Goal: Task Accomplishment & Management: Manage account settings

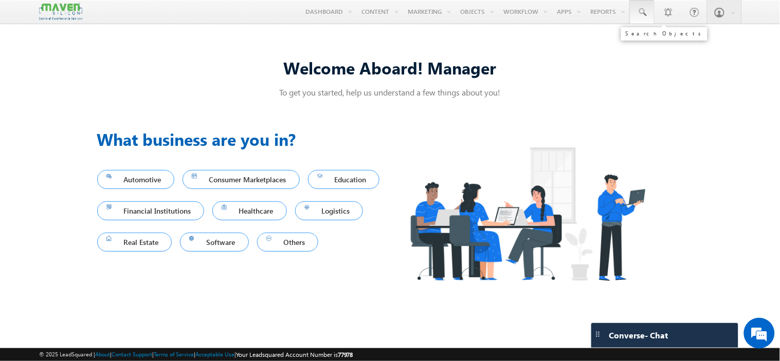
click at [650, 3] on link at bounding box center [642, 12] width 25 height 24
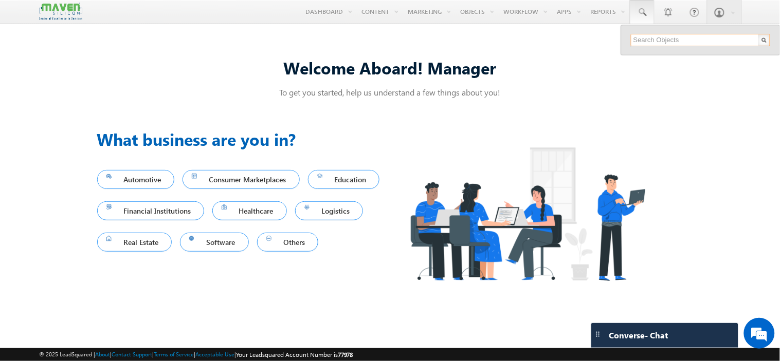
paste input "[EMAIL_ADDRESS][DOMAIN_NAME]"
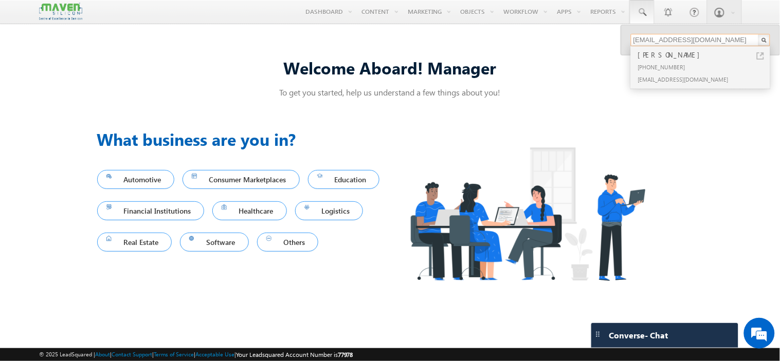
type input "[EMAIL_ADDRESS][DOMAIN_NAME]"
click at [656, 56] on div "[PERSON_NAME]" at bounding box center [705, 54] width 138 height 11
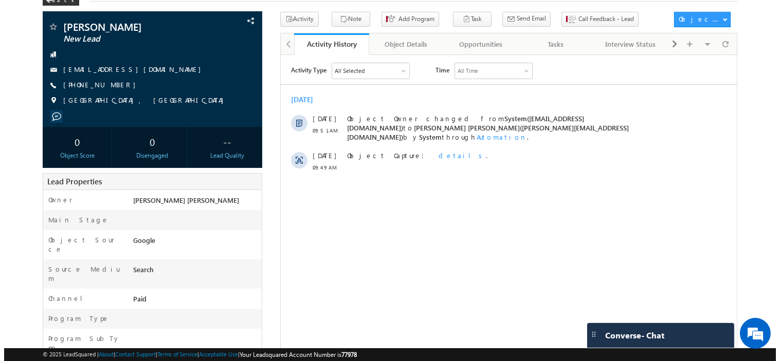
scroll to position [35, 0]
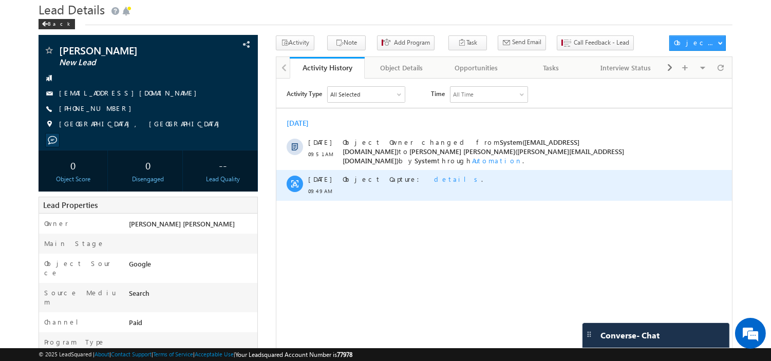
click at [434, 174] on span "details" at bounding box center [457, 178] width 47 height 9
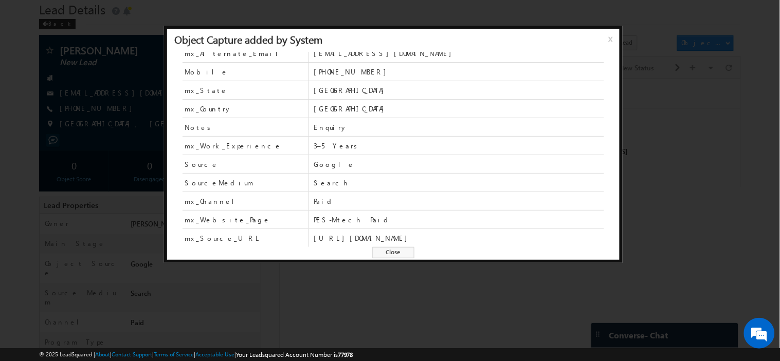
scroll to position [0, 0]
click at [395, 254] on span "Close" at bounding box center [393, 252] width 42 height 11
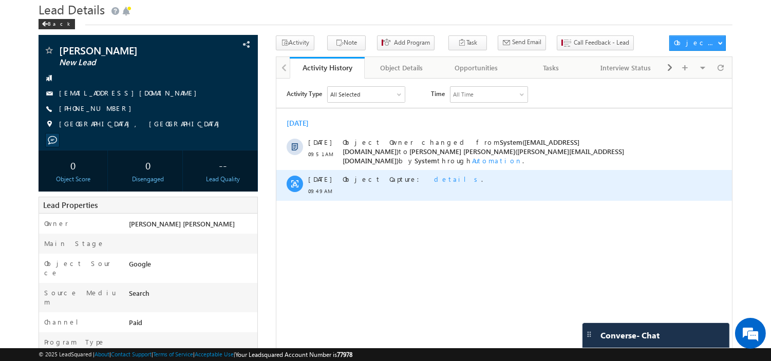
click at [434, 174] on span "details" at bounding box center [457, 178] width 47 height 9
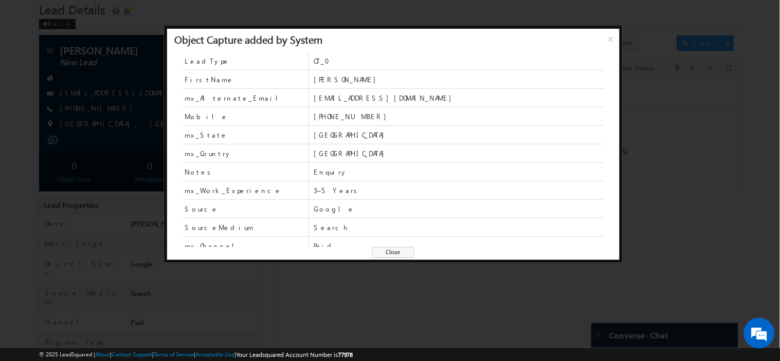
click at [639, 171] on div at bounding box center [390, 180] width 780 height 361
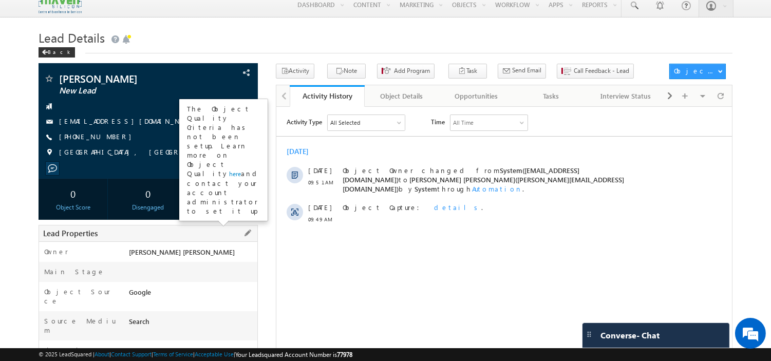
scroll to position [6, 0]
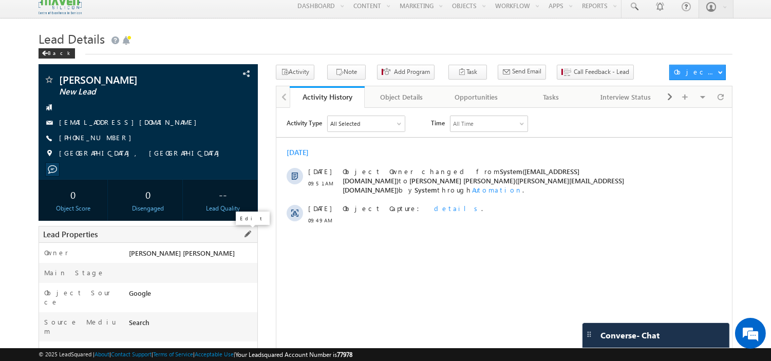
click at [247, 233] on span at bounding box center [247, 234] width 11 height 11
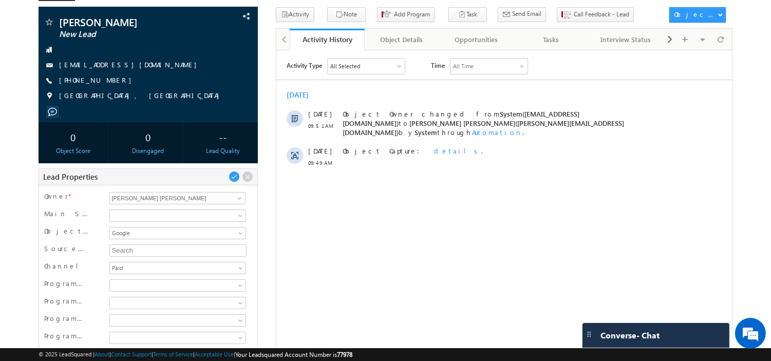
scroll to position [58, 0]
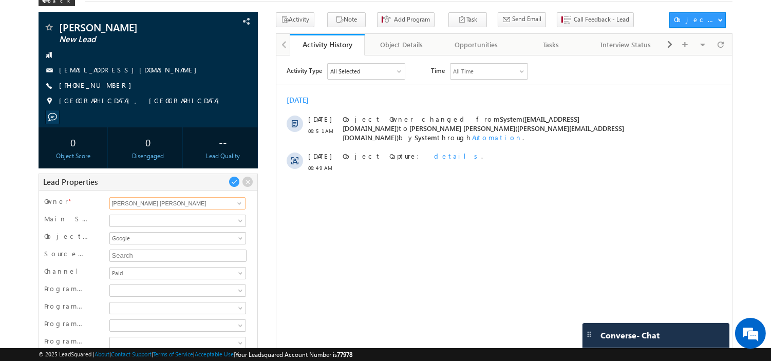
click at [210, 204] on input "[PERSON_NAME] [PERSON_NAME]" at bounding box center [177, 203] width 137 height 12
click at [272, 218] on div "[PERSON_NAME] New Lead --" at bounding box center [386, 305] width 694 height 587
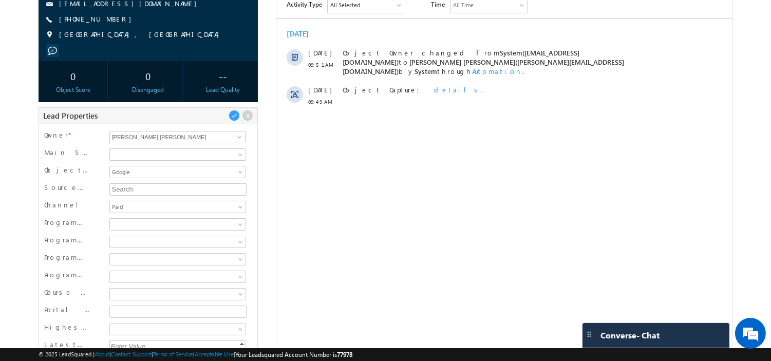
scroll to position [112, 0]
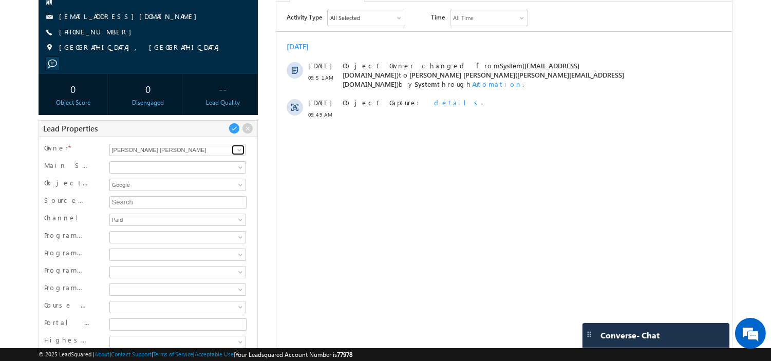
click at [235, 152] on span at bounding box center [239, 150] width 8 height 8
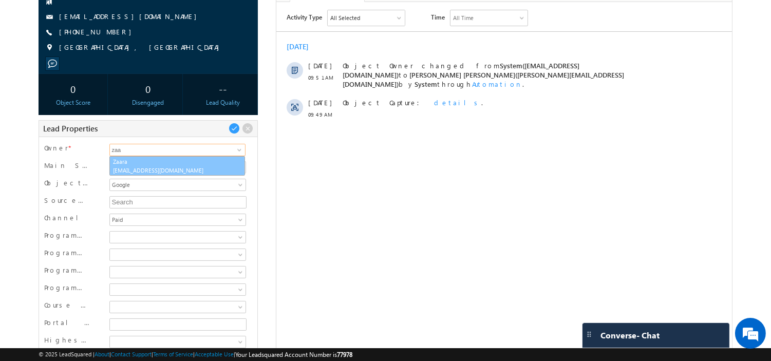
click at [148, 170] on span "[EMAIL_ADDRESS][DOMAIN_NAME]" at bounding box center [178, 171] width 128 height 8
type input "Zaara"
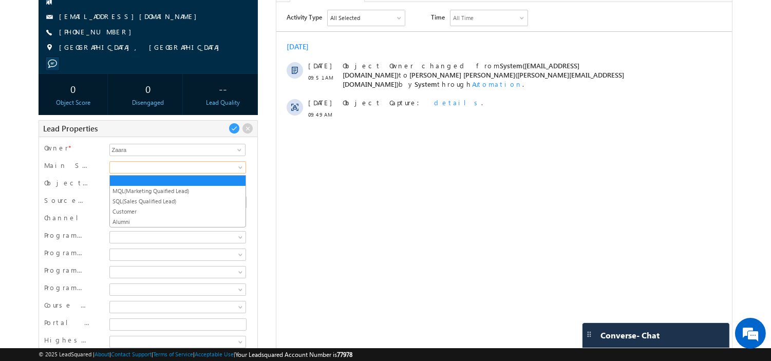
click at [217, 165] on span at bounding box center [176, 167] width 133 height 9
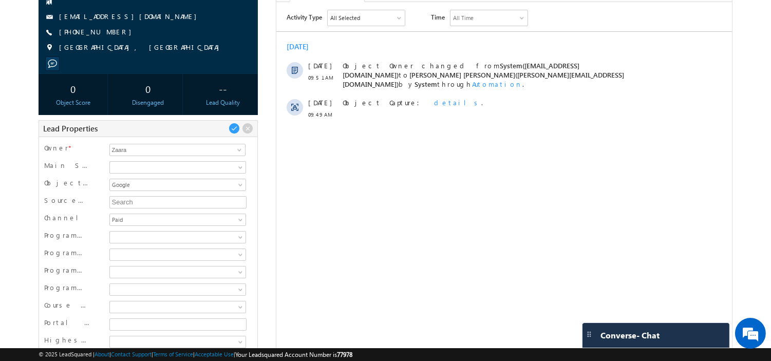
click at [271, 180] on div "[PERSON_NAME] New Lead --" at bounding box center [386, 252] width 694 height 587
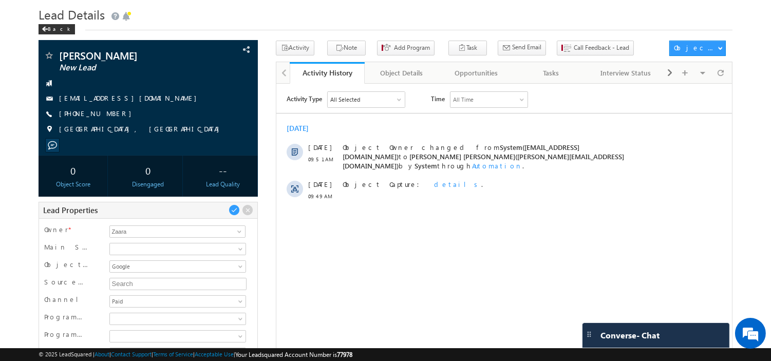
scroll to position [38, 0]
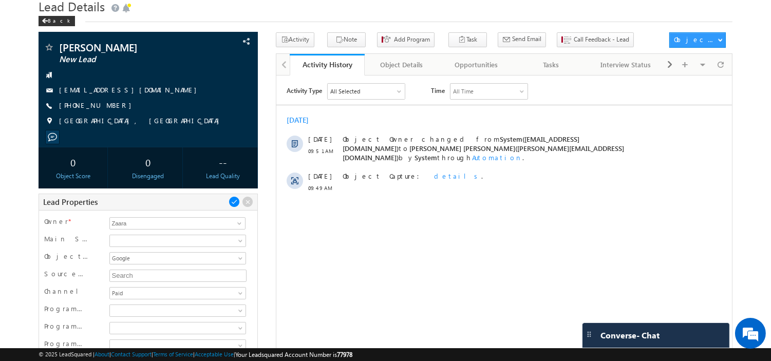
click at [235, 204] on span at bounding box center [234, 201] width 11 height 11
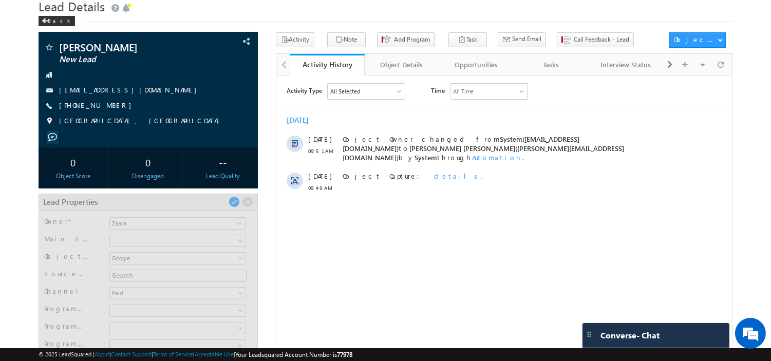
scroll to position [75, 0]
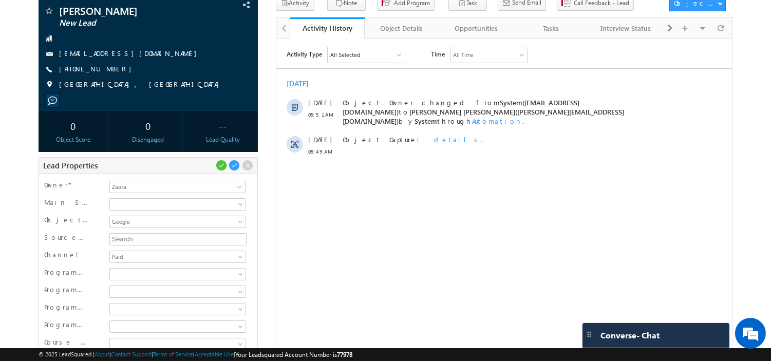
click at [263, 192] on div "[PERSON_NAME] New Lead --" at bounding box center [386, 289] width 694 height 587
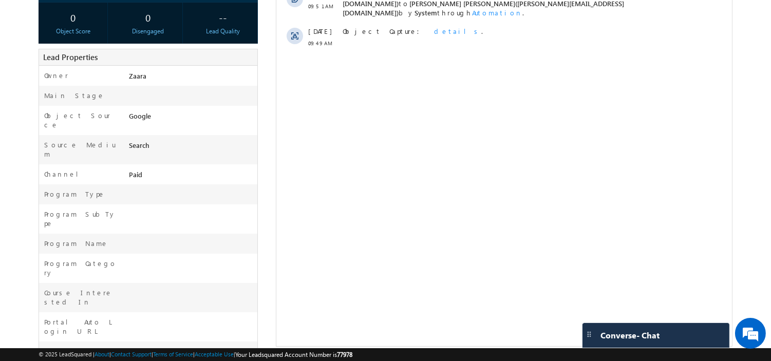
scroll to position [0, 0]
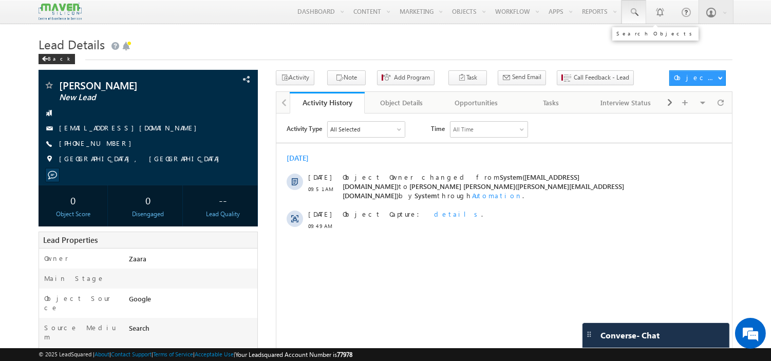
click at [634, 14] on span at bounding box center [634, 12] width 10 height 10
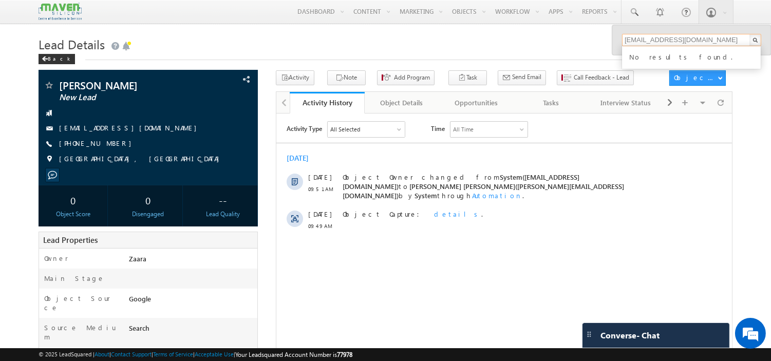
click at [674, 39] on input "[EMAIL_ADDRESS][DOMAIN_NAME]" at bounding box center [691, 40] width 139 height 12
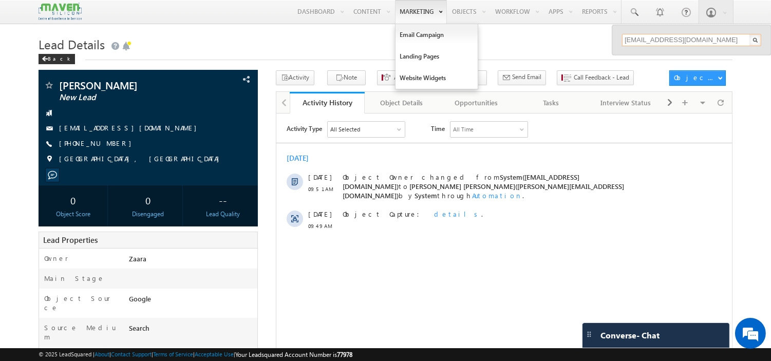
type input "[EMAIL_ADDRESS][DOMAIN_NAME]"
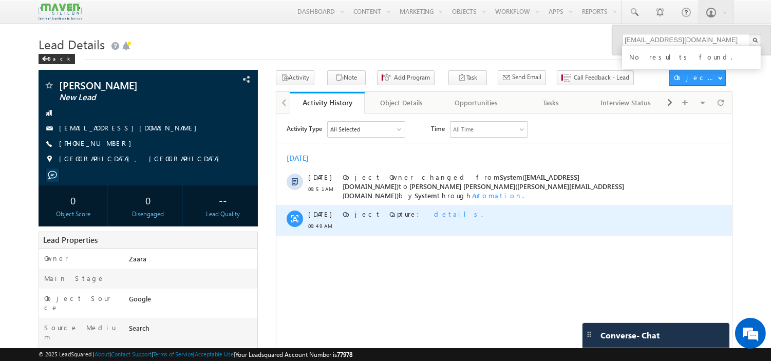
click at [730, 214] on div "[DATE] 09:49 AM Object Capture: details ." at bounding box center [504, 220] width 456 height 31
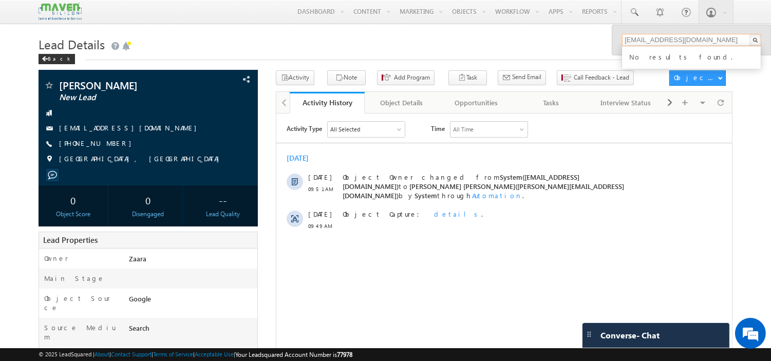
click at [642, 44] on input "[EMAIL_ADDRESS][DOMAIN_NAME]" at bounding box center [691, 40] width 139 height 12
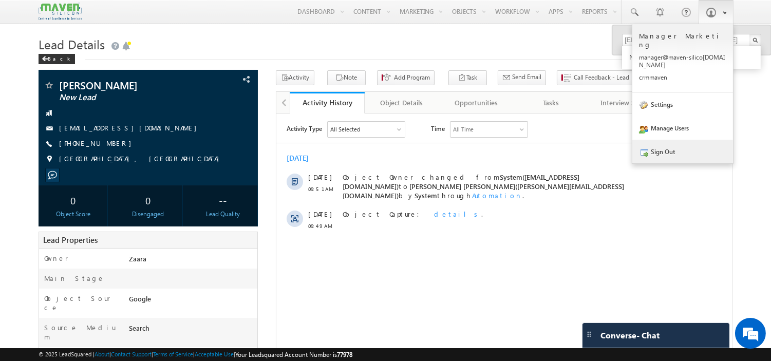
click at [665, 140] on link "Sign Out" at bounding box center [683, 152] width 101 height 24
